Goal: Task Accomplishment & Management: Use online tool/utility

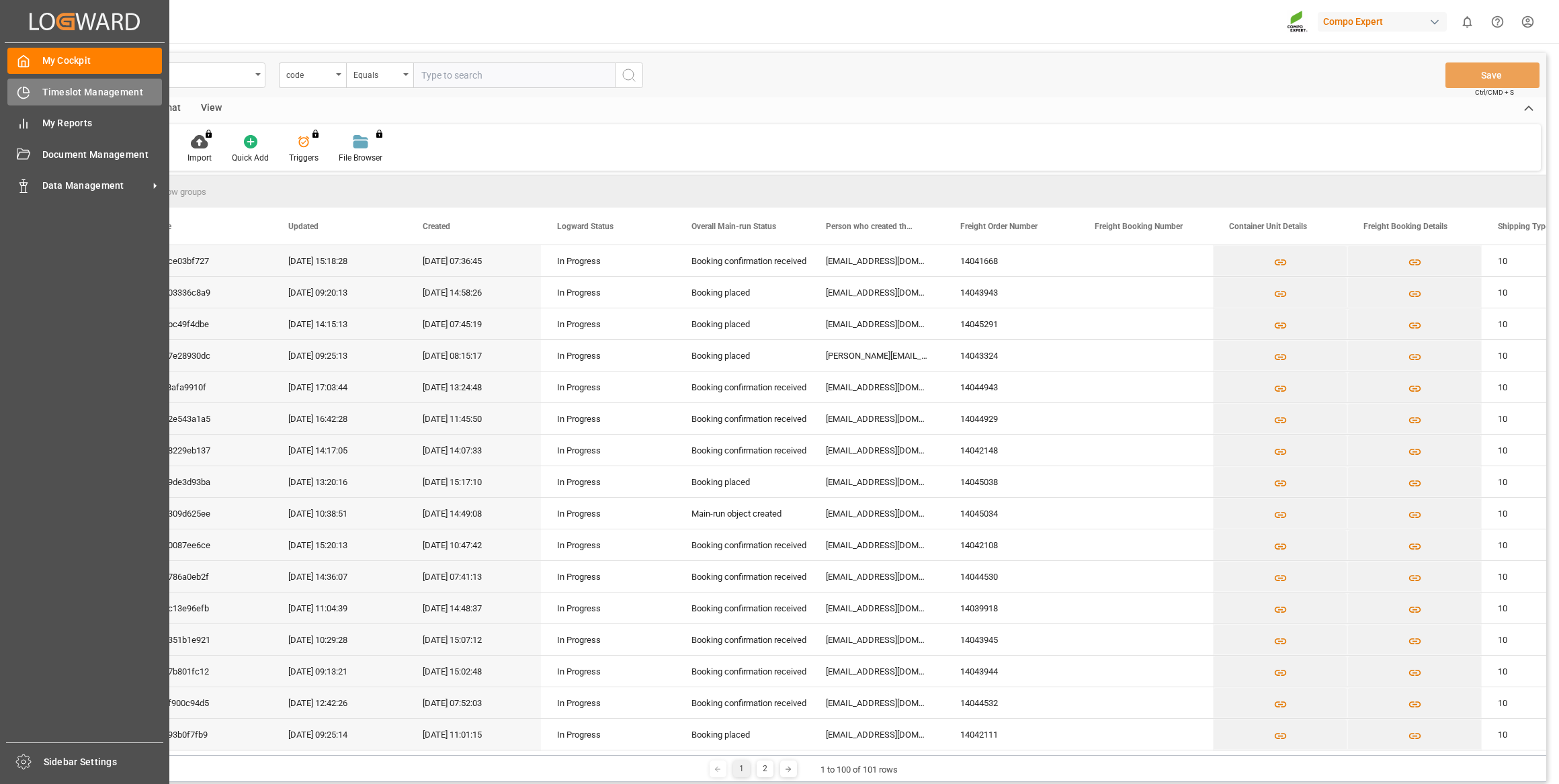
click at [33, 89] on div "Timeslot Management Timeslot Management" at bounding box center [84, 91] width 155 height 26
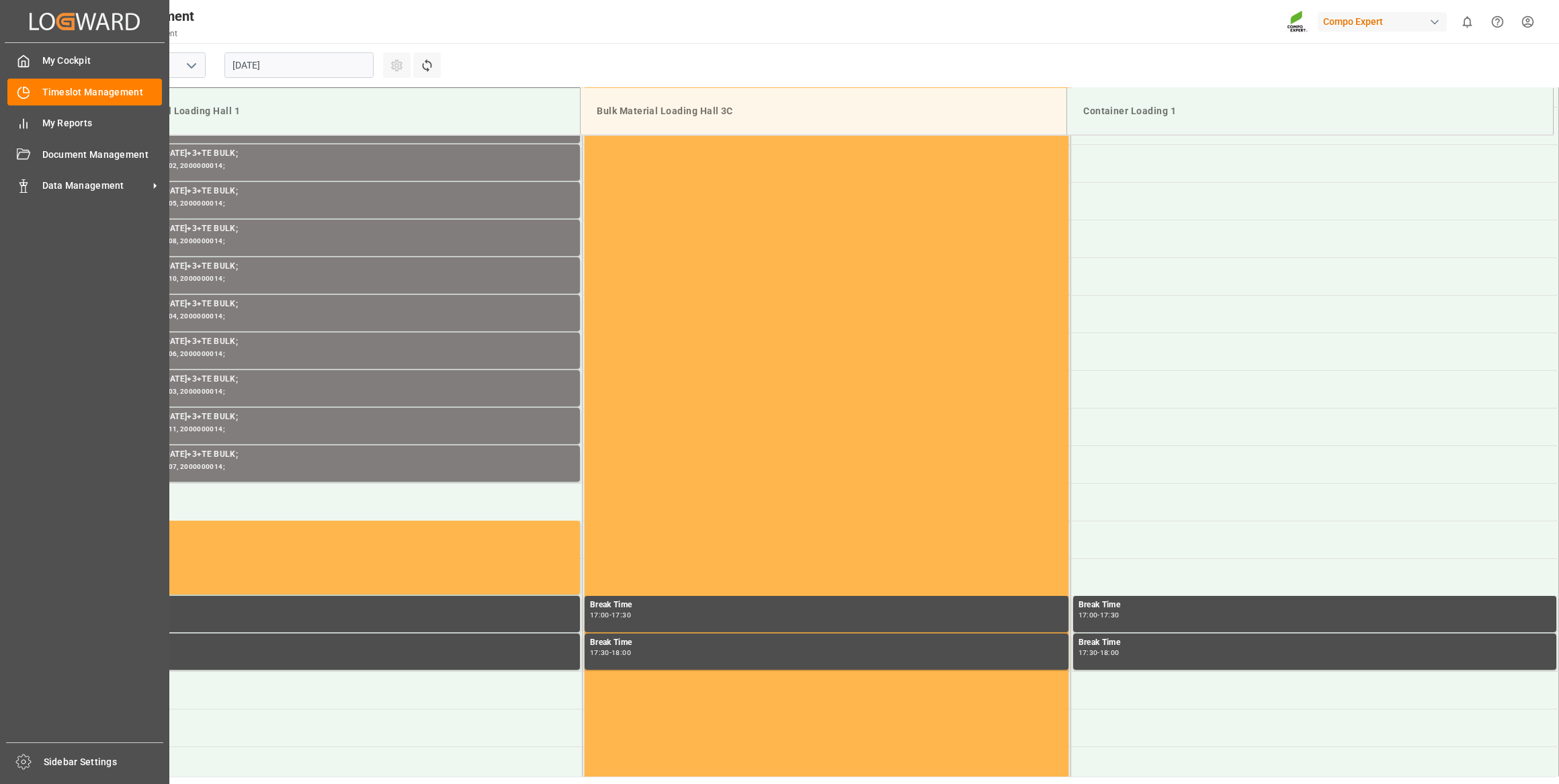
scroll to position [819, 0]
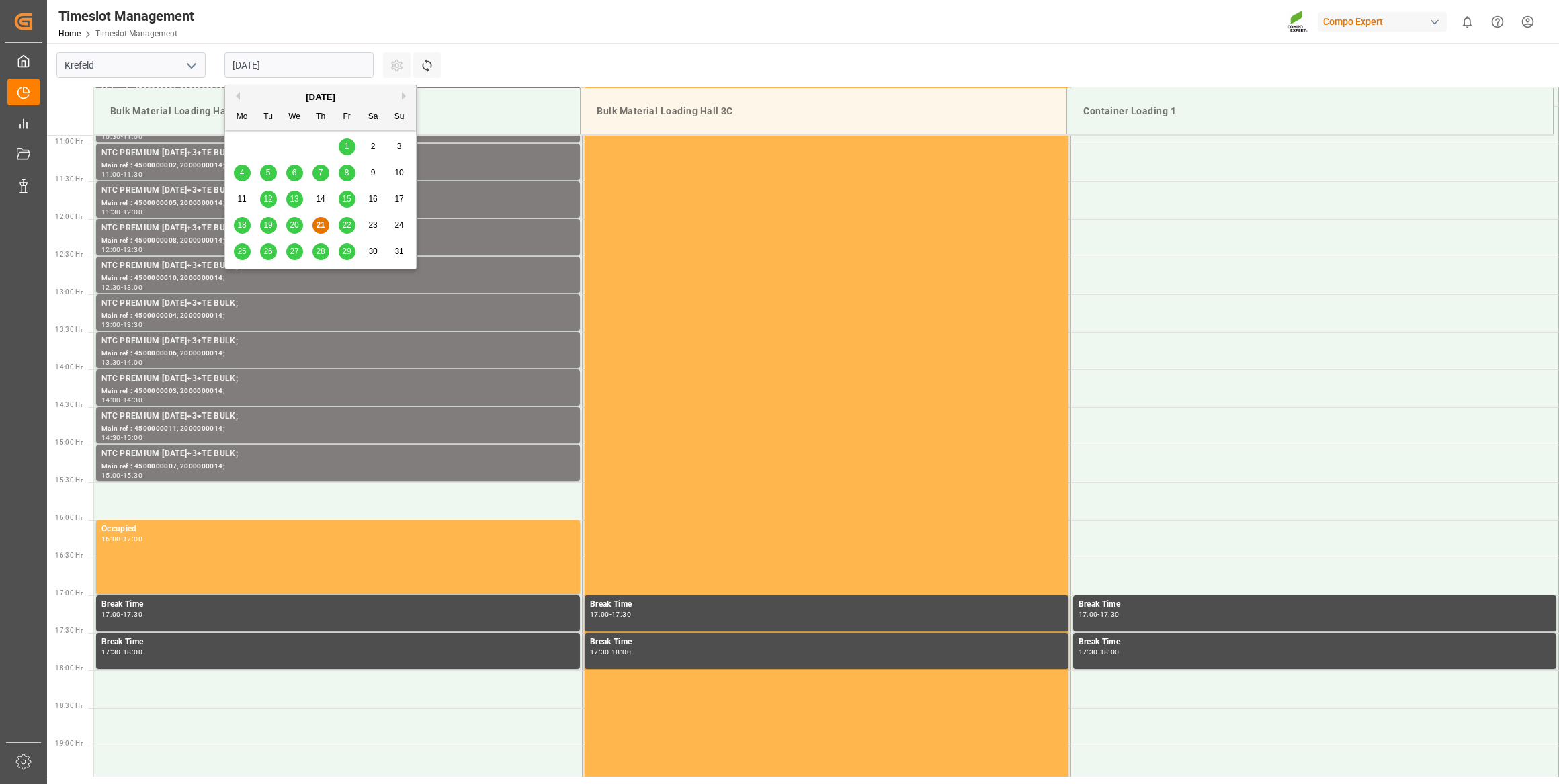
click at [321, 68] on input "[DATE]" at bounding box center [298, 65] width 149 height 25
click at [350, 231] on div "22" at bounding box center [346, 226] width 17 height 16
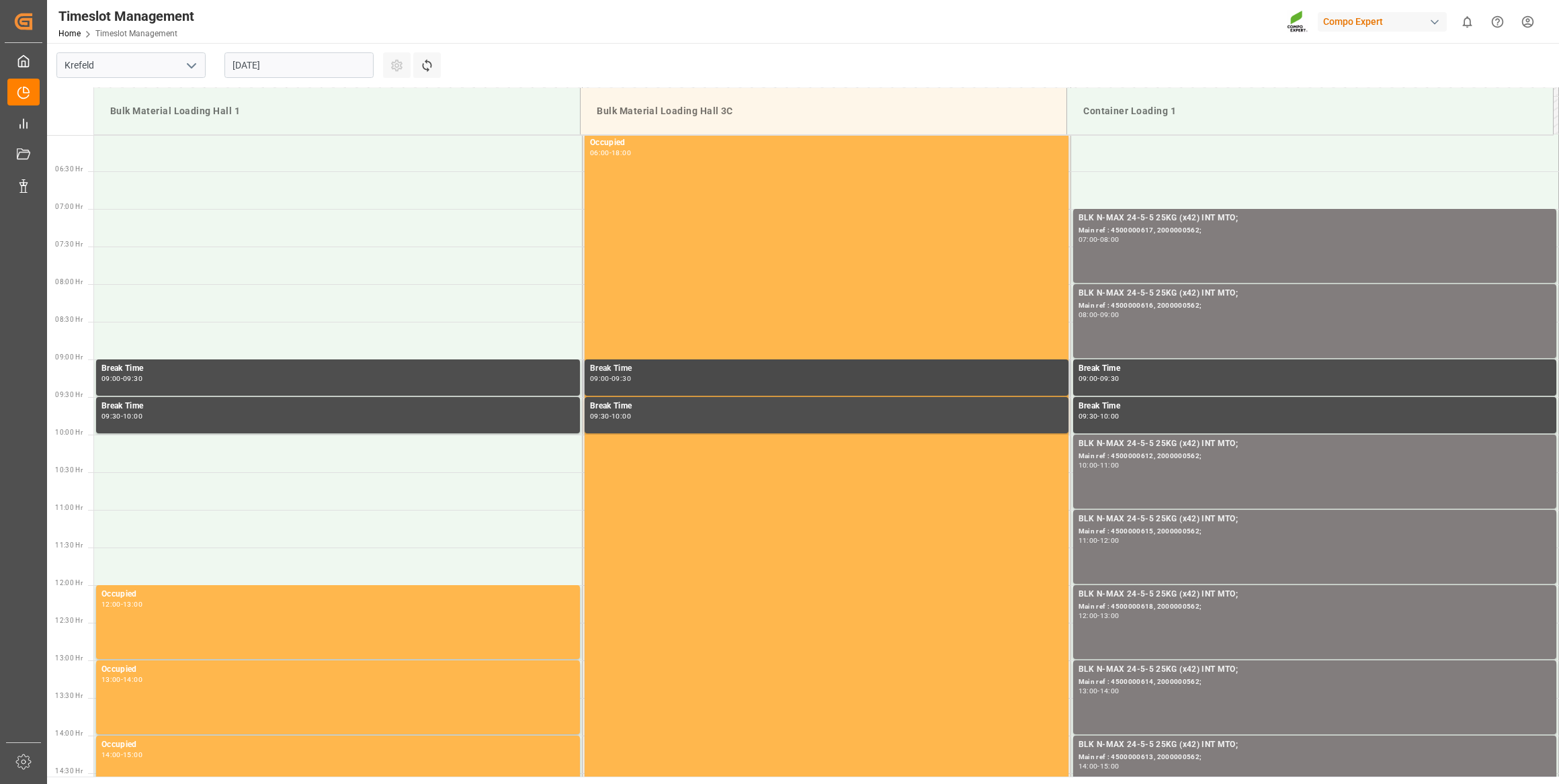
scroll to position [452, 0]
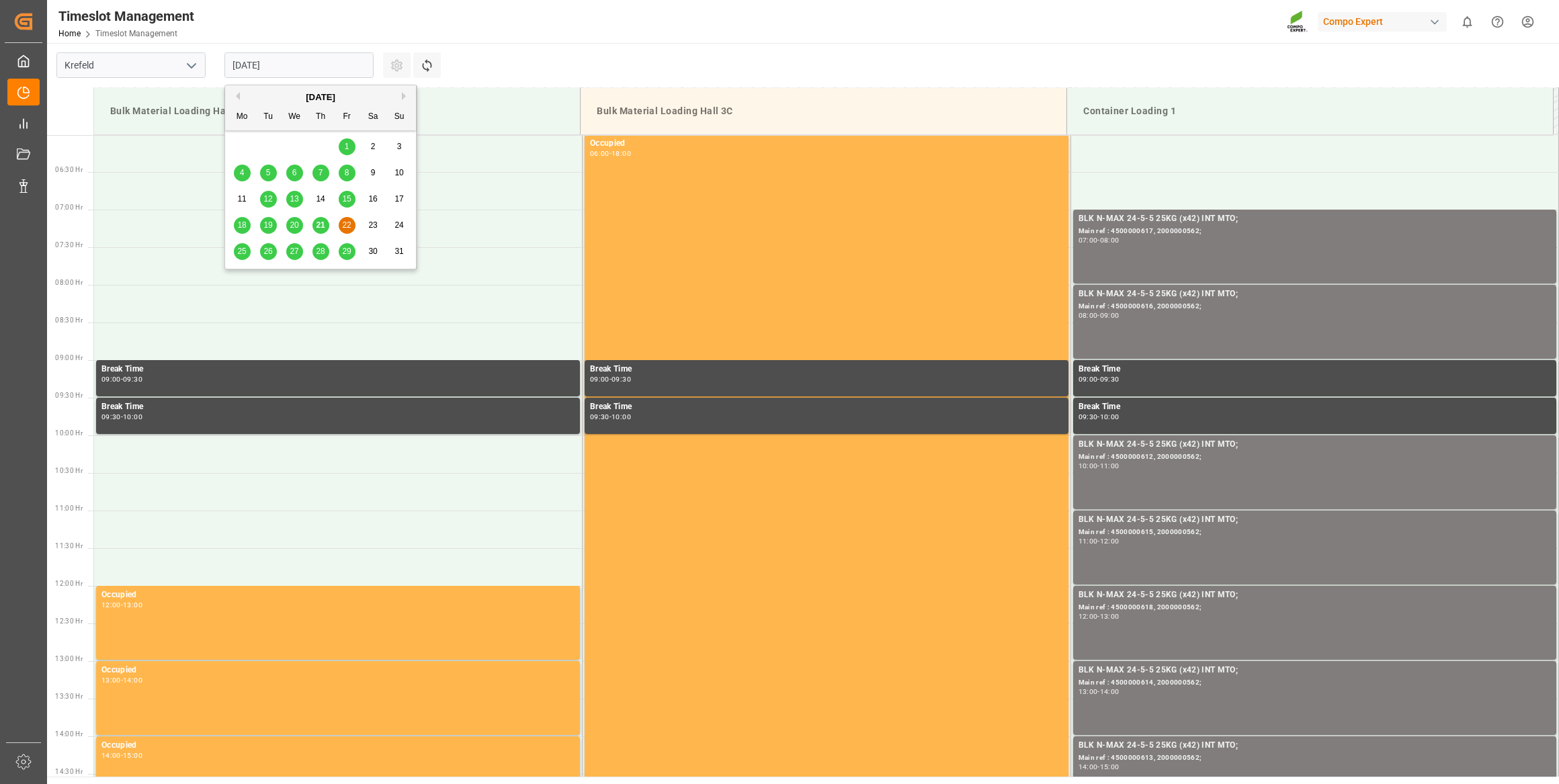
click at [298, 63] on input "[DATE]" at bounding box center [298, 65] width 149 height 25
click at [327, 218] on div "21" at bounding box center [320, 226] width 17 height 16
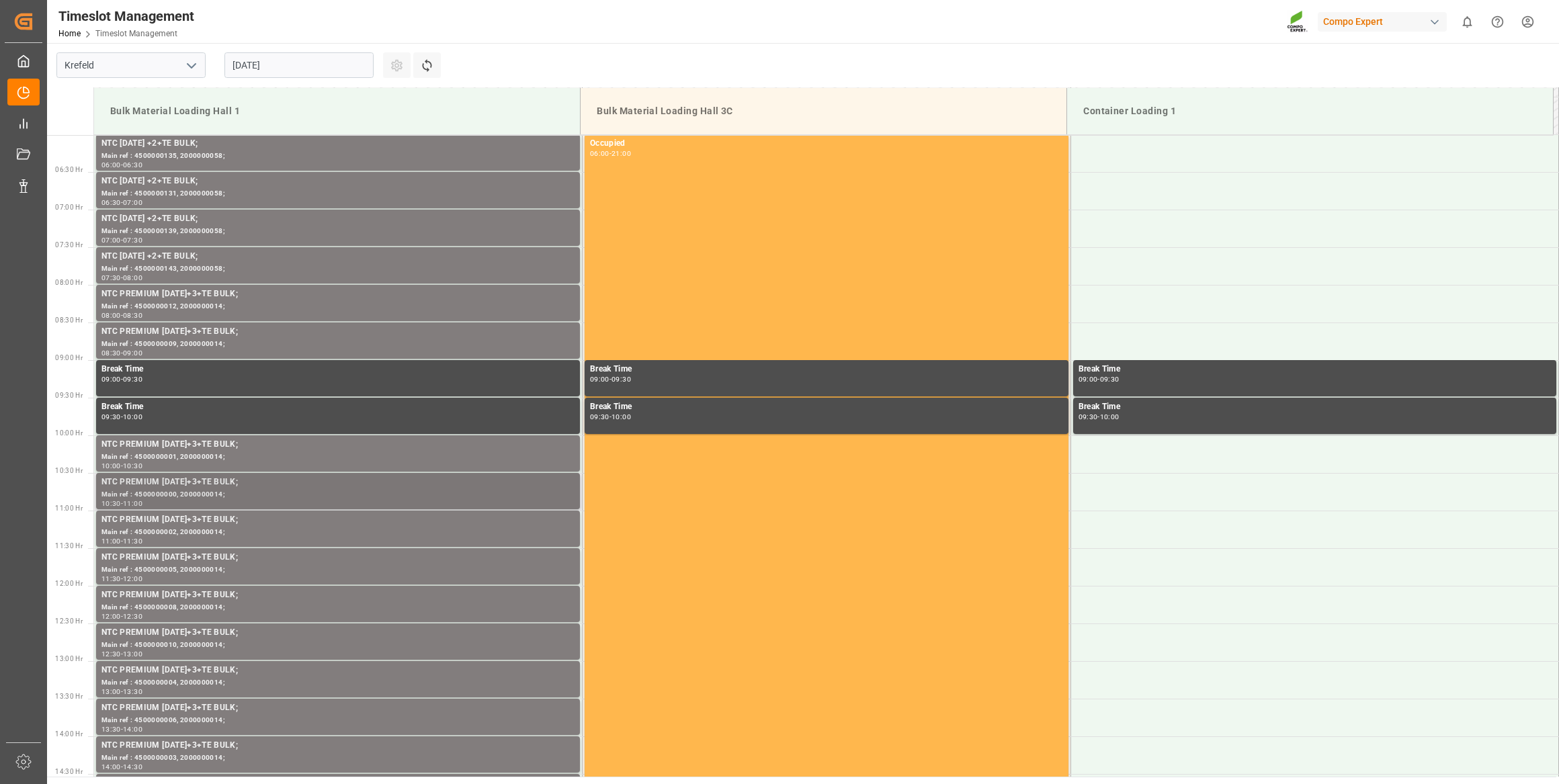
scroll to position [697, 0]
